Goal: Task Accomplishment & Management: Manage account settings

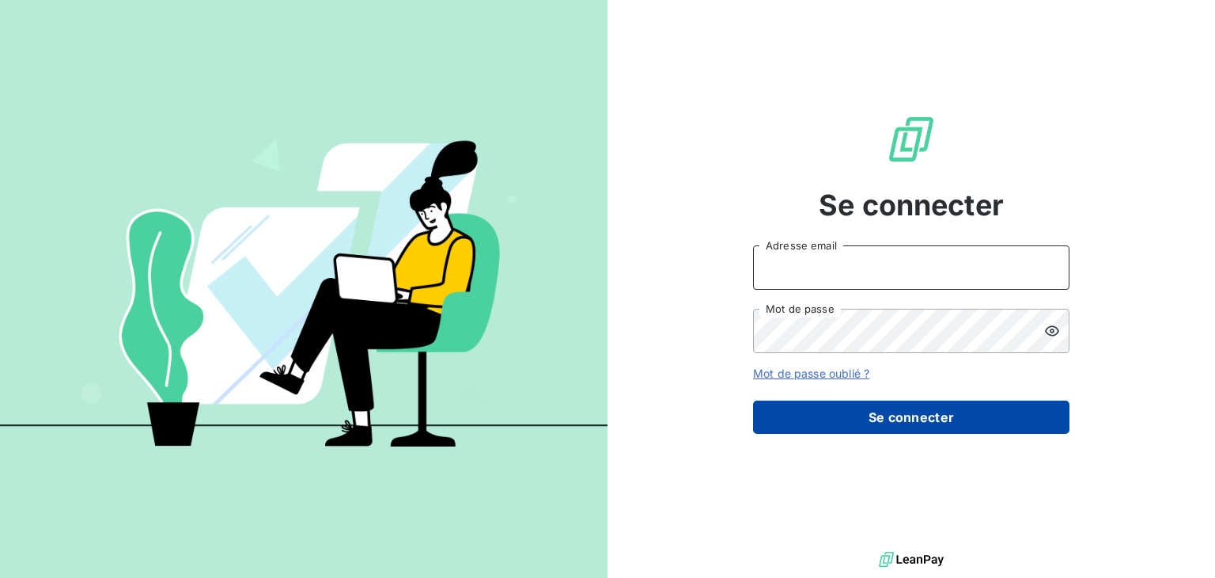
type input "[EMAIL_ADDRESS][DOMAIN_NAME]"
click at [949, 419] on button "Se connecter" at bounding box center [911, 416] width 316 height 33
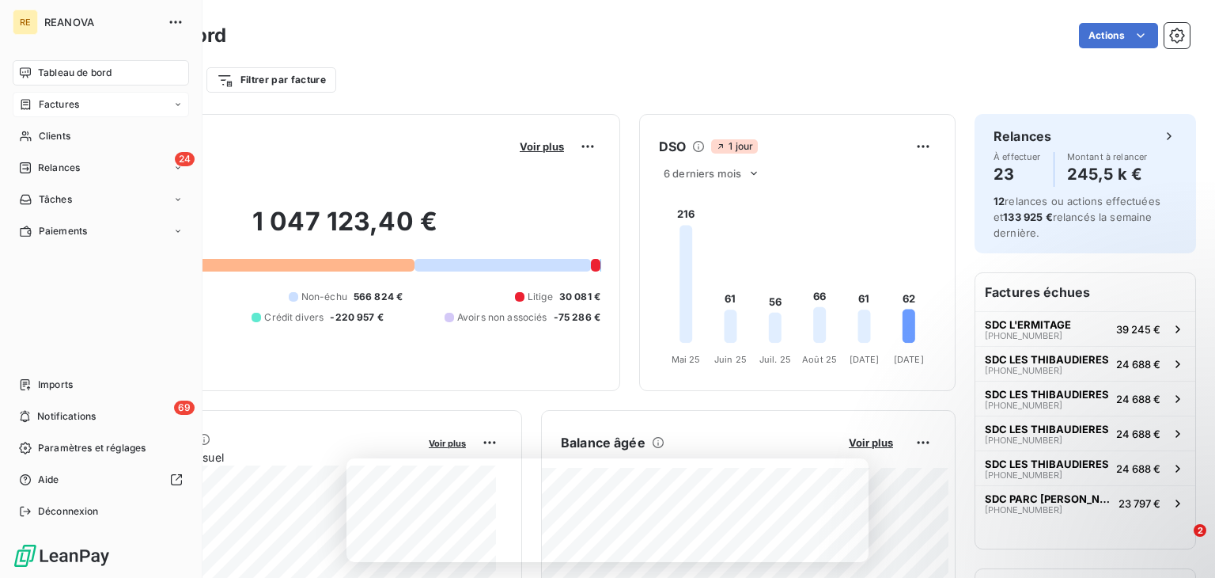
click at [85, 108] on div "Factures" at bounding box center [101, 104] width 176 height 25
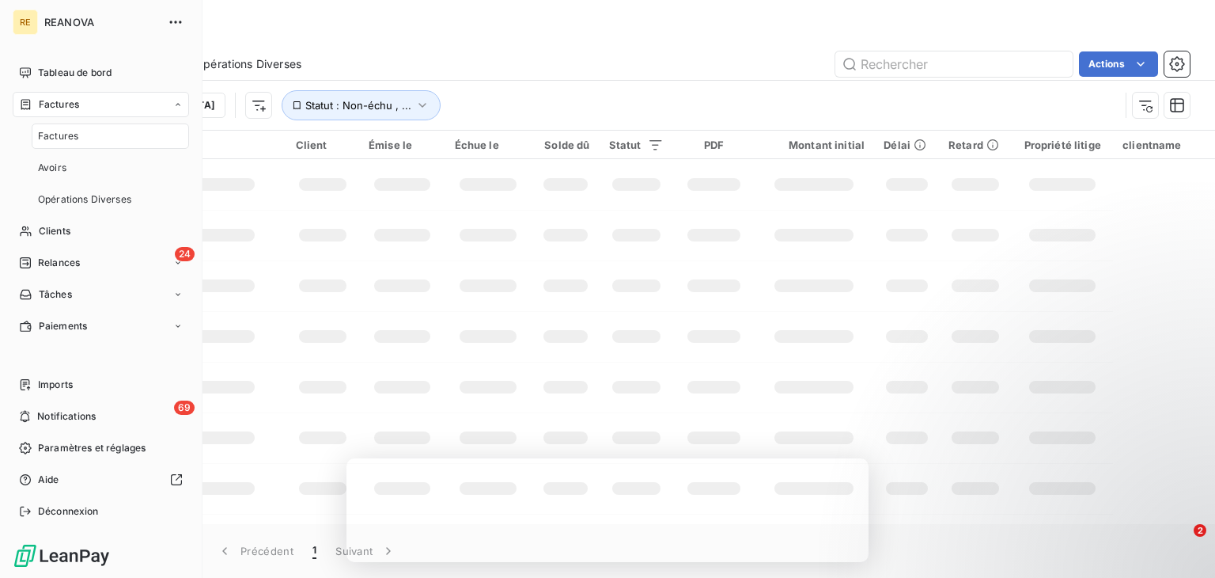
click at [60, 138] on span "Factures" at bounding box center [58, 136] width 40 height 14
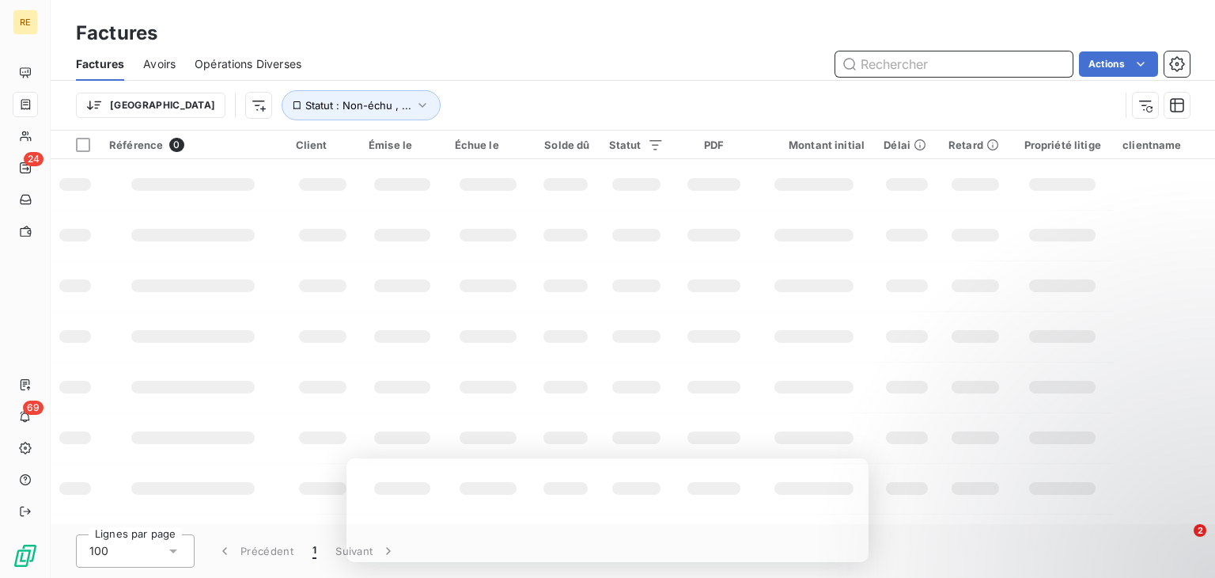
click at [953, 63] on input "text" at bounding box center [954, 63] width 237 height 25
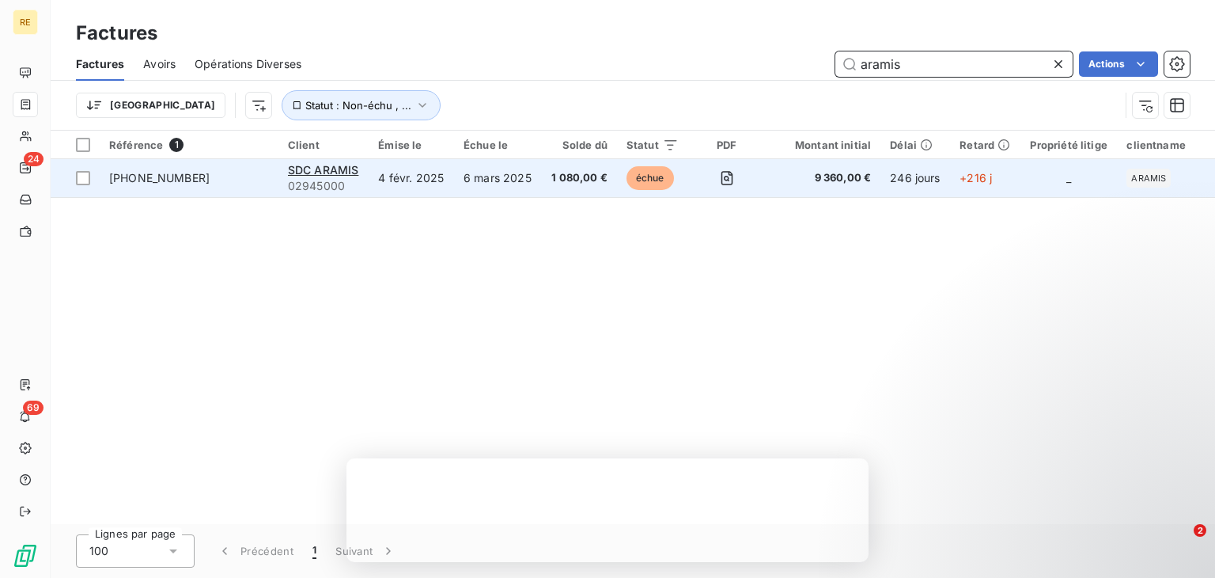
type input "aramis"
click at [533, 184] on td "6 mars 2025" at bounding box center [498, 178] width 88 height 38
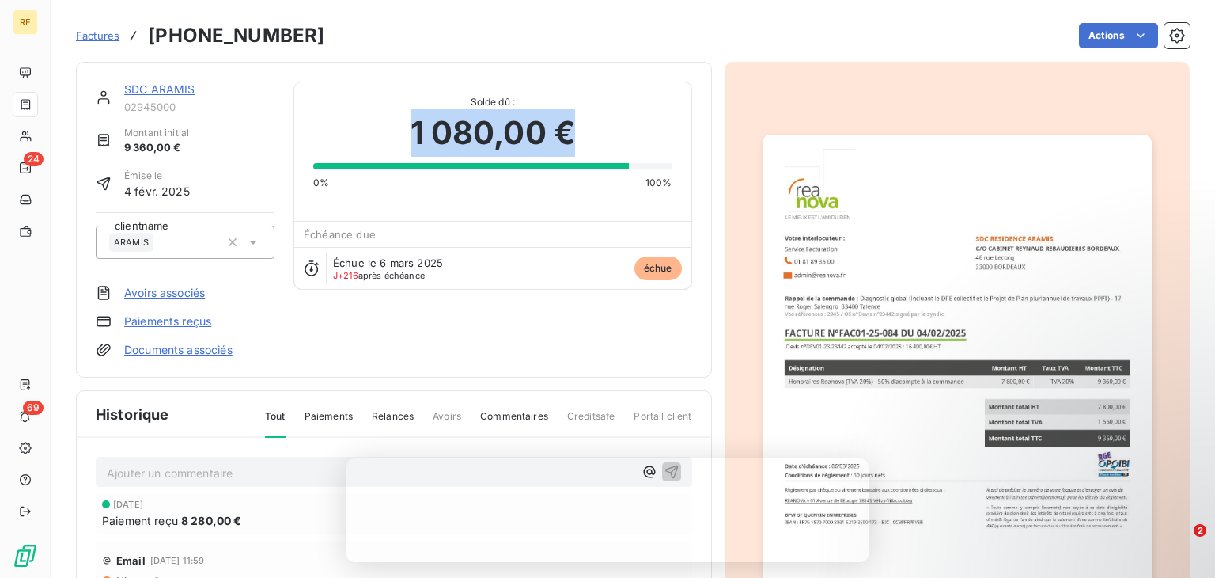
drag, startPoint x: 402, startPoint y: 130, endPoint x: 589, endPoint y: 131, distance: 186.7
click at [589, 131] on div "1 080,00 €" at bounding box center [492, 132] width 358 height 47
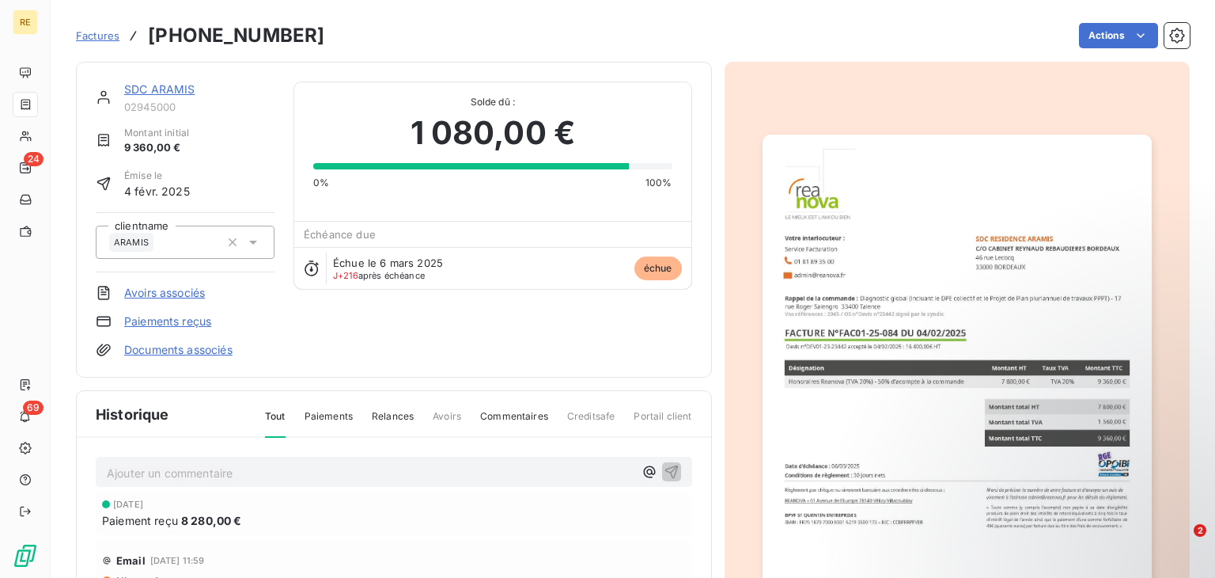
click at [483, 332] on div "SDC ARAMIS 02945000 Montant initial 9 360,00 € Émise le 4 févr. 2025 clientname…" at bounding box center [394, 219] width 597 height 276
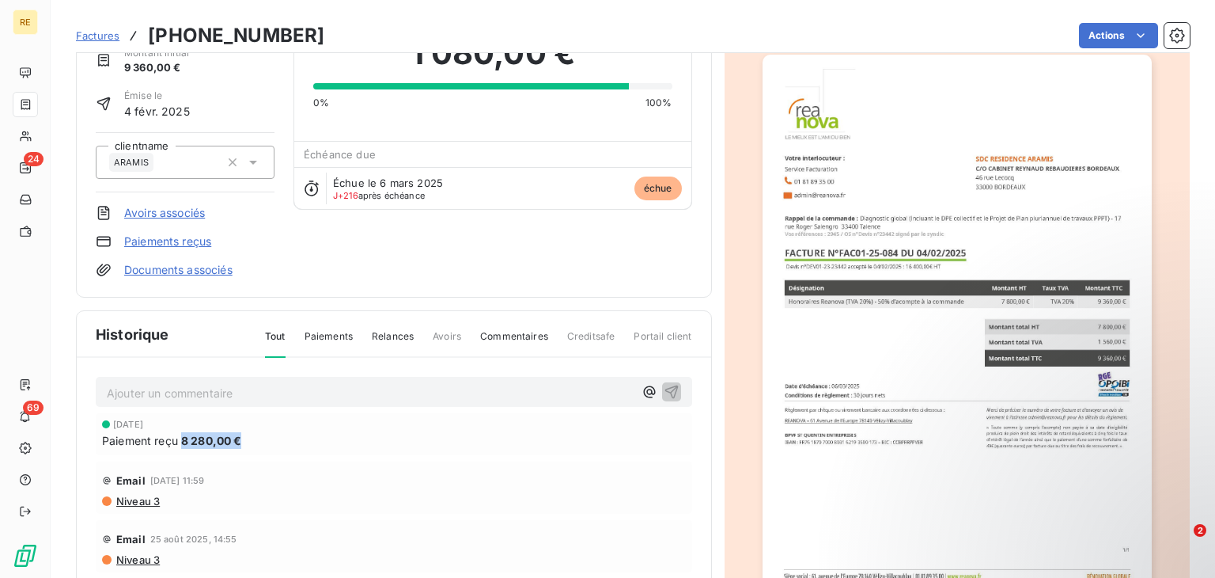
drag, startPoint x: 241, startPoint y: 438, endPoint x: 179, endPoint y: 438, distance: 62.5
click at [179, 438] on div "Paiement reçu 8 280,00 €" at bounding box center [394, 440] width 584 height 17
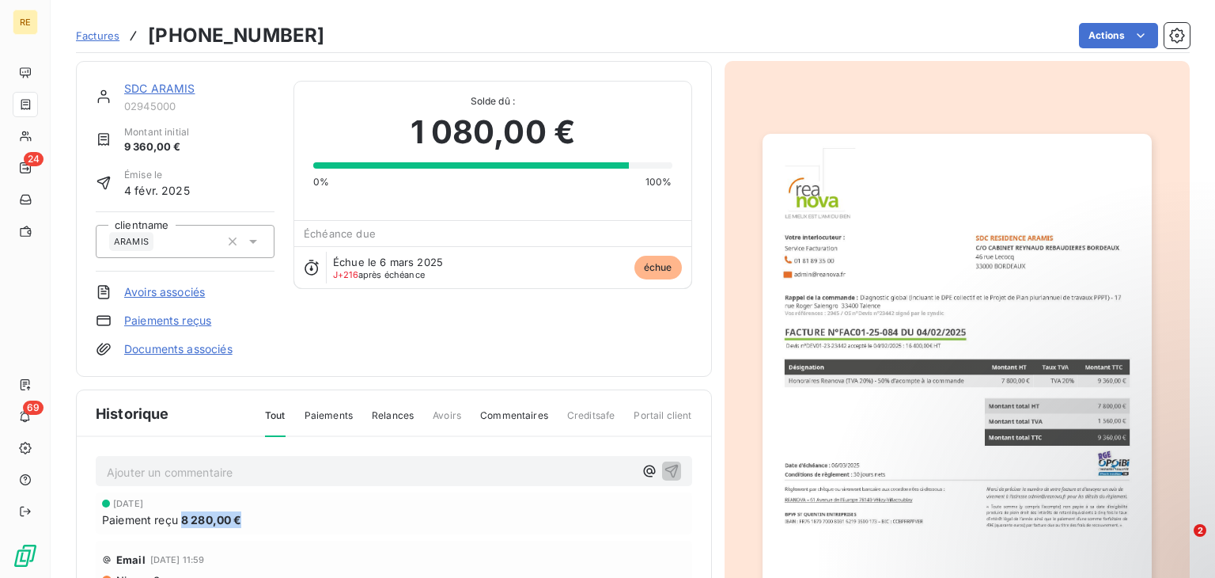
scroll to position [0, 0]
drag, startPoint x: 124, startPoint y: 147, endPoint x: 218, endPoint y: 148, distance: 94.2
click at [215, 146] on div "Montant initial 9 360,00 €" at bounding box center [185, 141] width 179 height 30
click at [457, 336] on div "SDC ARAMIS 02945000 Montant initial 9 360,00 € Émise le 4 févr. 2025 clientname…" at bounding box center [394, 219] width 597 height 276
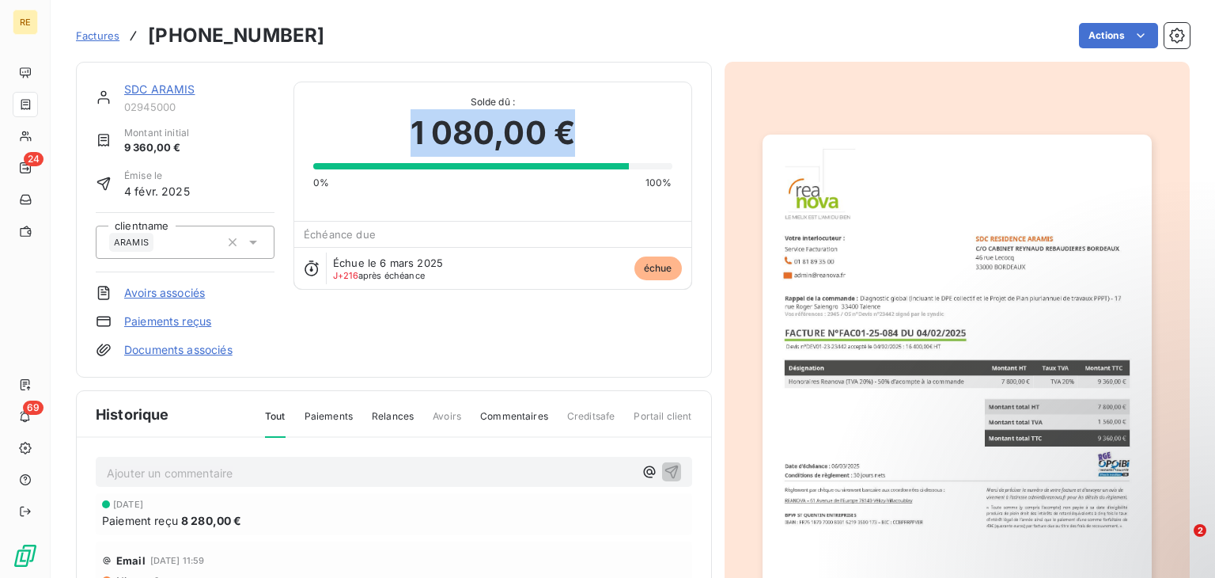
drag, startPoint x: 409, startPoint y: 127, endPoint x: 567, endPoint y: 131, distance: 157.5
click at [567, 131] on span "1 080,00 €" at bounding box center [493, 132] width 165 height 47
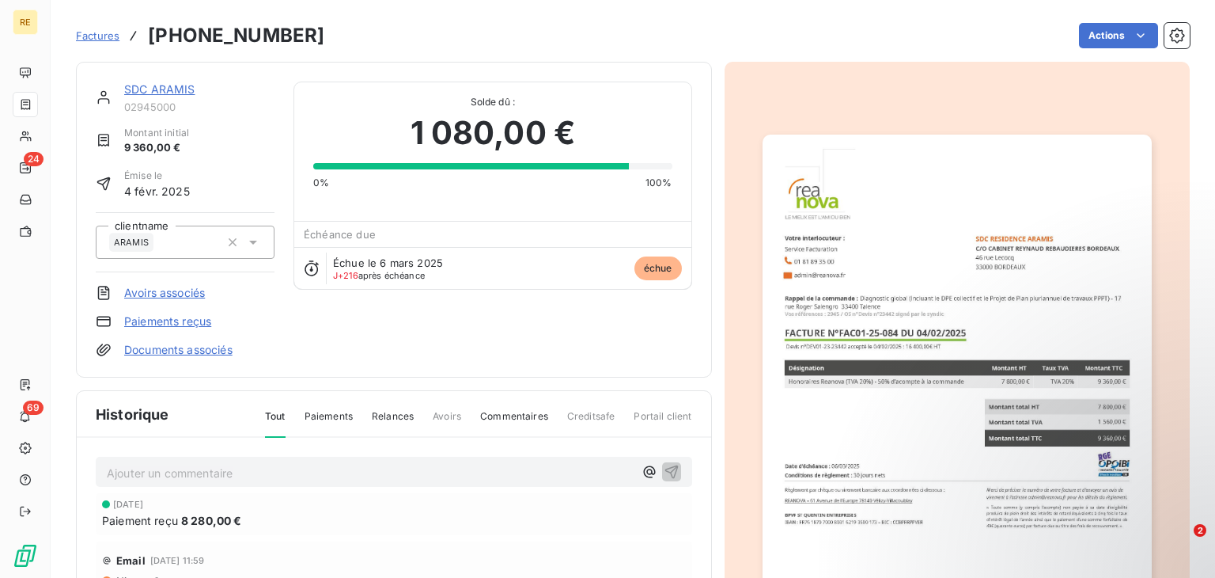
click at [373, 318] on div "SDC ARAMIS 02945000 Montant initial 9 360,00 € Émise le 4 févr. 2025 clientname…" at bounding box center [394, 219] width 597 height 276
click at [386, 67] on div "SDC ARAMIS 02945000 Montant initial 9 360,00 € Émise le 4 févr. 2025 clientname…" at bounding box center [394, 220] width 636 height 316
click at [557, 36] on div "Actions" at bounding box center [766, 35] width 847 height 25
